Goal: Information Seeking & Learning: Check status

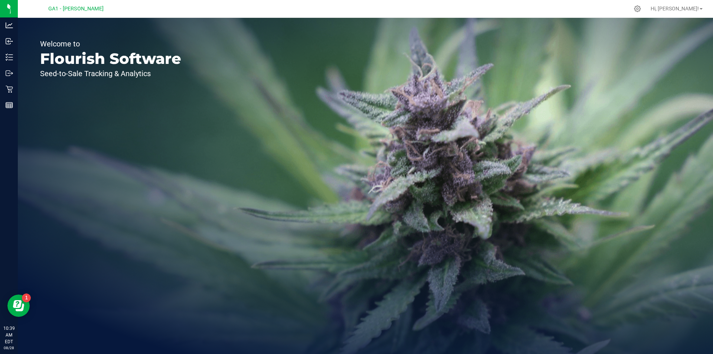
click at [92, 30] on div "Welcome to Flourish Software Seed-to-Sale Tracking & Analytics" at bounding box center [111, 186] width 186 height 336
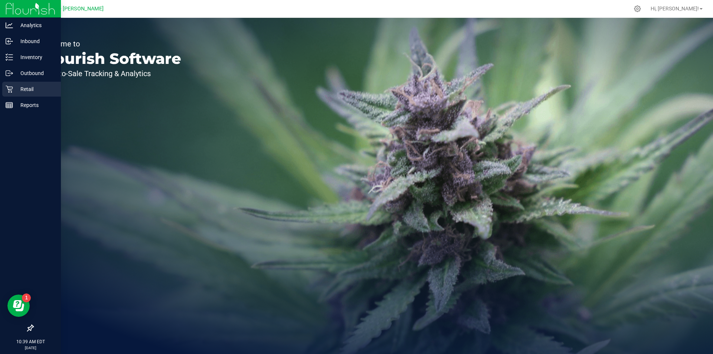
click at [8, 88] on icon at bounding box center [9, 89] width 7 height 7
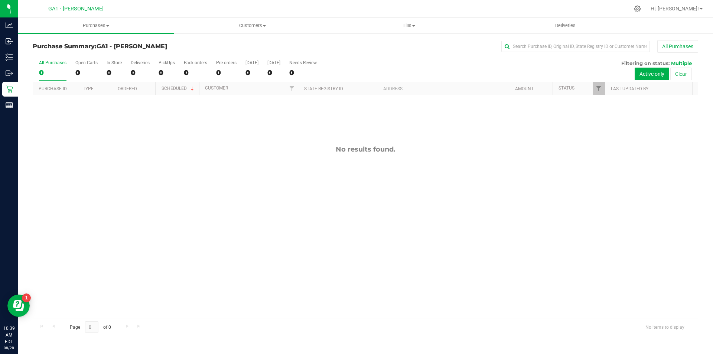
drag, startPoint x: 419, startPoint y: 42, endPoint x: 412, endPoint y: 42, distance: 7.1
click at [419, 42] on div "All Purchases" at bounding box center [475, 46] width 443 height 13
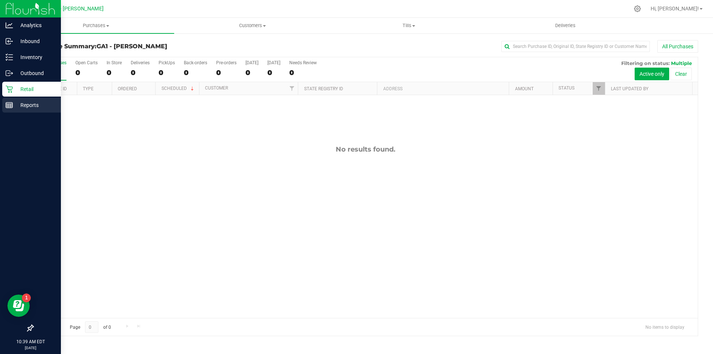
click at [20, 102] on p "Reports" at bounding box center [35, 105] width 45 height 9
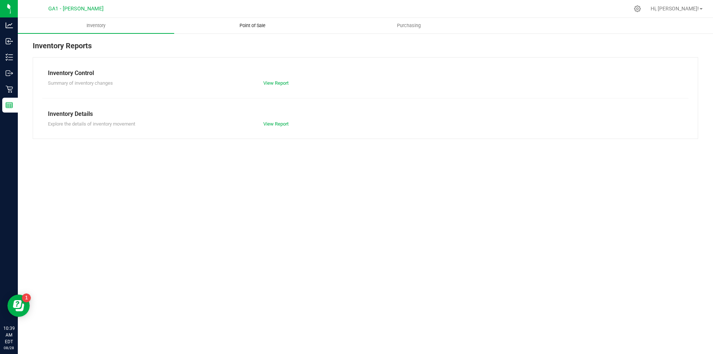
click at [254, 26] on span "Point of Sale" at bounding box center [252, 25] width 46 height 7
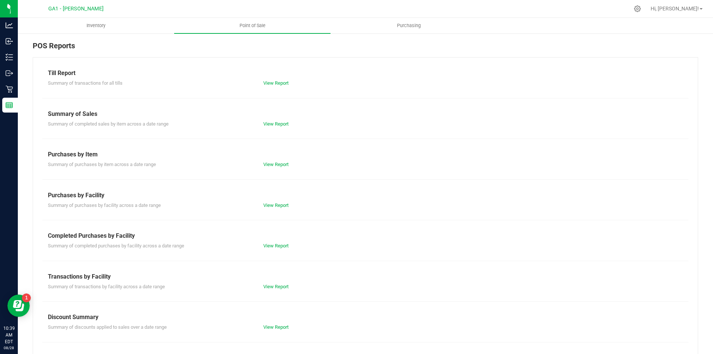
click at [272, 79] on div "Summary of transactions for all tills View Report" at bounding box center [365, 82] width 646 height 9
click at [271, 82] on link "View Report" at bounding box center [275, 83] width 25 height 6
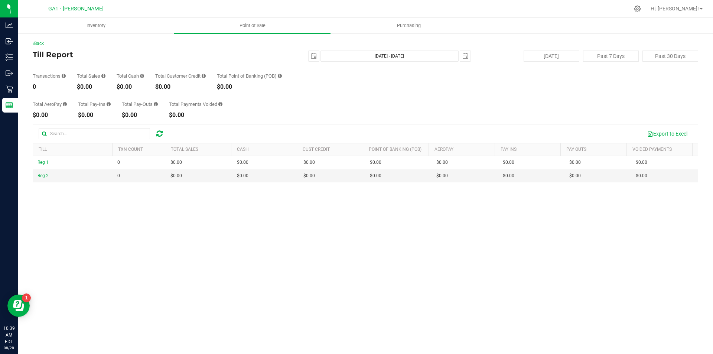
click at [276, 92] on div "Total AeroPay $0.00 Total Pay-Ins $0.00 Total Pay-Outs $0.00 Total Payments Voi…" at bounding box center [365, 104] width 665 height 28
click at [311, 57] on span "select" at bounding box center [314, 56] width 6 height 6
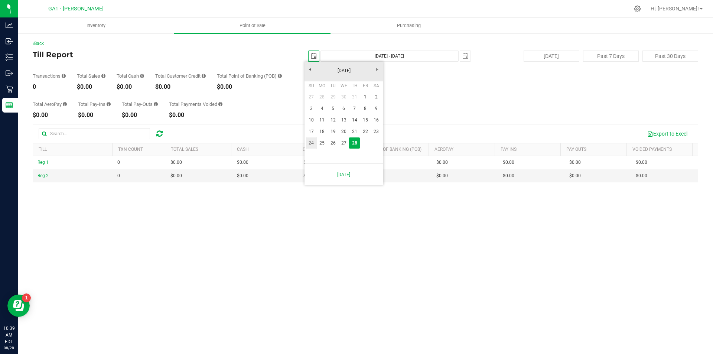
click at [312, 141] on link "24" at bounding box center [311, 143] width 11 height 12
type input "[DATE]"
type input "[DATE] - [DATE]"
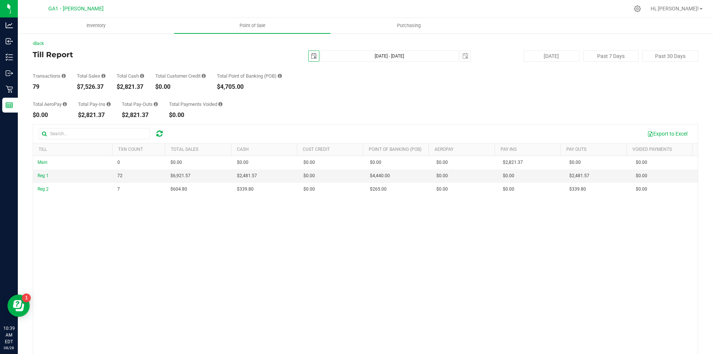
click at [324, 110] on div "Total AeroPay $0.00 Total Pay-Ins $2,821.37 Total Pay-Outs $2,821.37 Total Paym…" at bounding box center [365, 104] width 665 height 28
click at [351, 94] on div "Total AeroPay $0.00 Total Pay-Ins $2,821.37 Total Pay-Outs $2,821.37 Total Paym…" at bounding box center [365, 104] width 665 height 28
click at [351, 88] on div "Transactions 79 Total Sales $7,526.37 Total Cash $2,821.37 Total Customer Credi…" at bounding box center [365, 76] width 665 height 28
click at [315, 55] on span "select" at bounding box center [313, 56] width 10 height 10
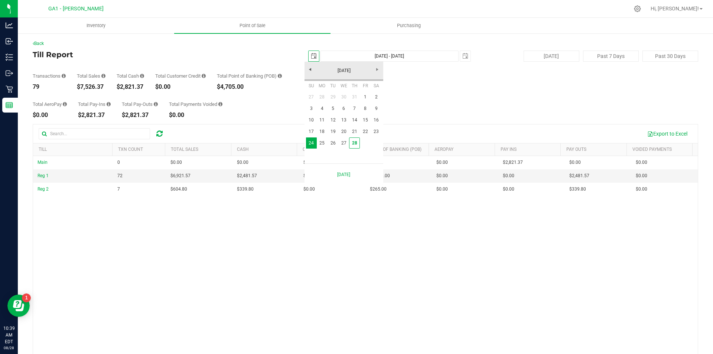
scroll to position [0, 19]
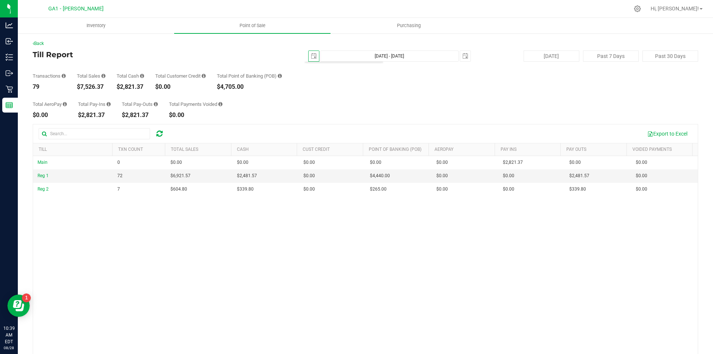
click at [412, 91] on div "Total AeroPay $0.00 Total Pay-Ins $2,821.37 Total Pay-Outs $2,821.37 Total Paym…" at bounding box center [365, 104] width 665 height 28
click at [465, 59] on span "select" at bounding box center [465, 56] width 10 height 10
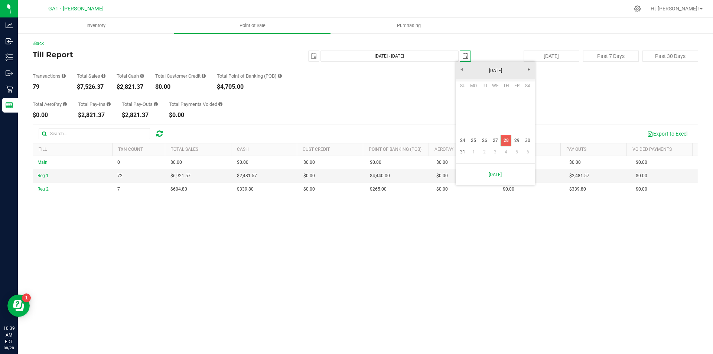
click at [507, 138] on link "28" at bounding box center [505, 141] width 11 height 12
click at [489, 103] on div "Total AeroPay $0.00 Total Pay-Ins $2,821.37 Total Pay-Outs $2,821.37 Total Paym…" at bounding box center [365, 104] width 665 height 28
click at [482, 95] on div "Total AeroPay $0.00 Total Pay-Ins $2,821.37 Total Pay-Outs $2,821.37 Total Paym…" at bounding box center [365, 104] width 665 height 28
click at [502, 279] on div "Main 0 $0.00 $0.00 $0.00 $0.00 $0.00 $0.00 $0.00 $0.00 $0.00 $0.00 $0.00 $0.00 …" at bounding box center [365, 267] width 664 height 223
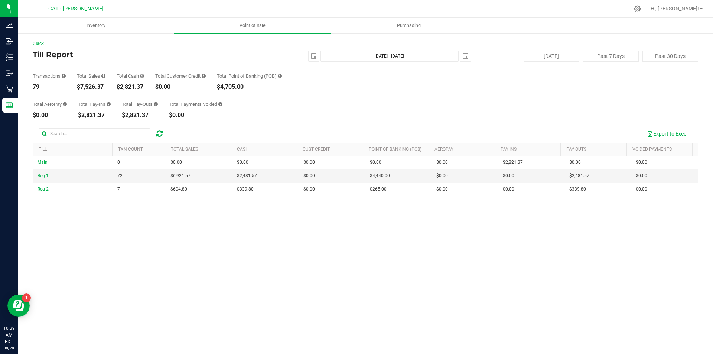
click at [502, 279] on div "Main 0 $0.00 $0.00 $0.00 $0.00 $0.00 $0.00 $0.00 $0.00 $0.00 $0.00 $0.00 $0.00 …" at bounding box center [365, 267] width 664 height 223
click at [497, 98] on div "Total AeroPay $0.00 Total Pay-Ins $2,821.37 Total Pay-Outs $2,821.37 Total Paym…" at bounding box center [365, 104] width 665 height 28
click at [475, 115] on div "Total AeroPay $0.00 Total Pay-Ins $2,821.37 Total Pay-Outs $2,821.37 Total Paym…" at bounding box center [365, 104] width 665 height 28
drag, startPoint x: 454, startPoint y: 99, endPoint x: 449, endPoint y: 94, distance: 7.6
click at [452, 98] on div "Total AeroPay $0.00 Total Pay-Ins $2,821.37 Total Pay-Outs $2,821.37 Total Paym…" at bounding box center [365, 104] width 665 height 28
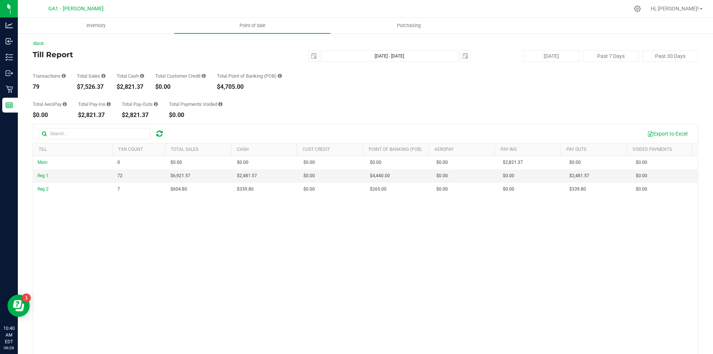
click at [456, 84] on div "Transactions 79 Total Sales $7,526.37 Total Cash $2,821.37 Total Customer Credi…" at bounding box center [365, 76] width 665 height 28
click at [434, 86] on div "Transactions 79 Total Sales $7,526.37 Total Cash $2,821.37 Total Customer Credi…" at bounding box center [365, 76] width 665 height 28
click at [506, 89] on div "Transactions 79 Total Sales $7,526.37 Total Cash $2,821.37 Total Customer Credi…" at bounding box center [365, 76] width 665 height 28
click at [497, 87] on div "Transactions 79 Total Sales $7,526.37 Total Cash $2,821.37 Total Customer Credi…" at bounding box center [365, 76] width 665 height 28
click at [484, 96] on div "Total AeroPay $0.00 Total Pay-Ins $2,821.37 Total Pay-Outs $2,821.37 Total Paym…" at bounding box center [365, 104] width 665 height 28
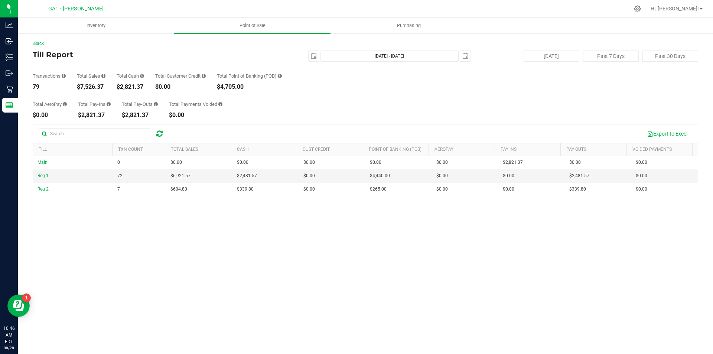
click at [498, 107] on div "Total AeroPay $0.00 Total Pay-Ins $2,821.37 Total Pay-Outs $2,821.37 Total Paym…" at bounding box center [365, 104] width 665 height 28
click at [454, 78] on div "Transactions 79 Total Sales $7,526.37 Total Cash $2,821.37 Total Customer Credi…" at bounding box center [365, 76] width 665 height 28
